Goal: Obtain resource: Find contact information

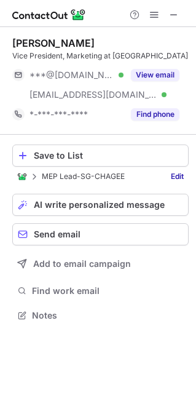
scroll to position [306, 196]
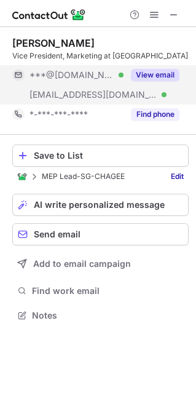
click at [158, 78] on button "View email" at bounding box center [155, 75] width 49 height 12
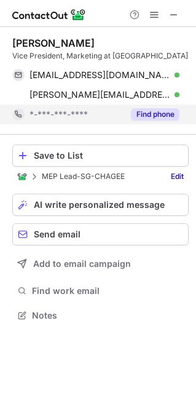
click at [153, 115] on button "Find phone" at bounding box center [155, 114] width 49 height 12
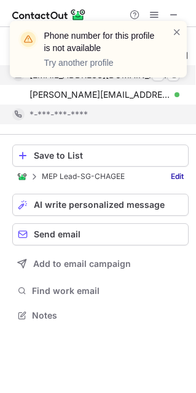
click at [179, 79] on div "Phone number for this profile is not available Try another profile" at bounding box center [98, 54] width 197 height 91
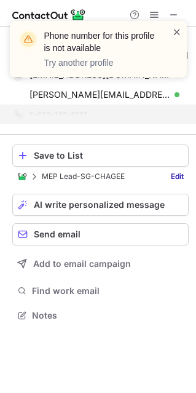
click at [176, 31] on span at bounding box center [177, 32] width 10 height 12
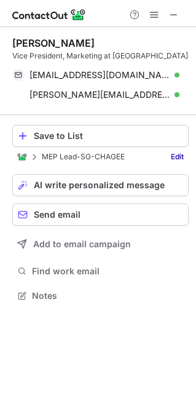
scroll to position [287, 196]
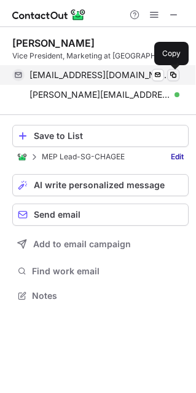
click at [179, 76] on button at bounding box center [173, 75] width 12 height 12
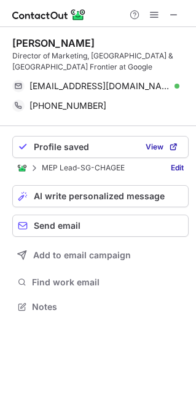
scroll to position [298, 196]
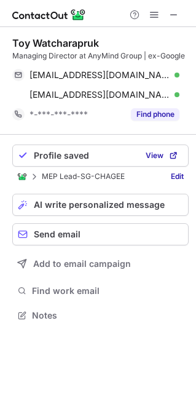
scroll to position [306, 196]
